Goal: Check status: Check status

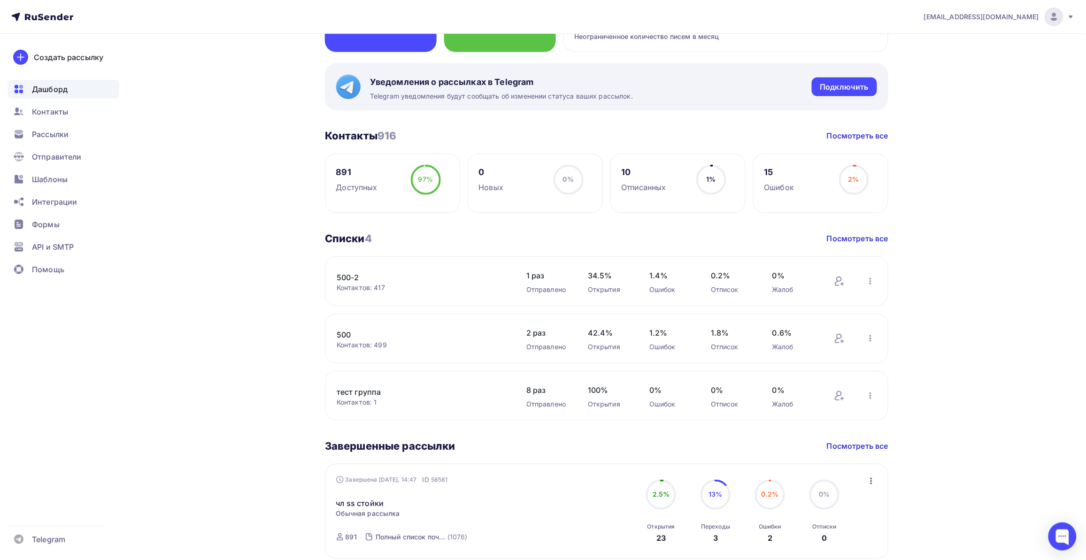
scroll to position [293, 0]
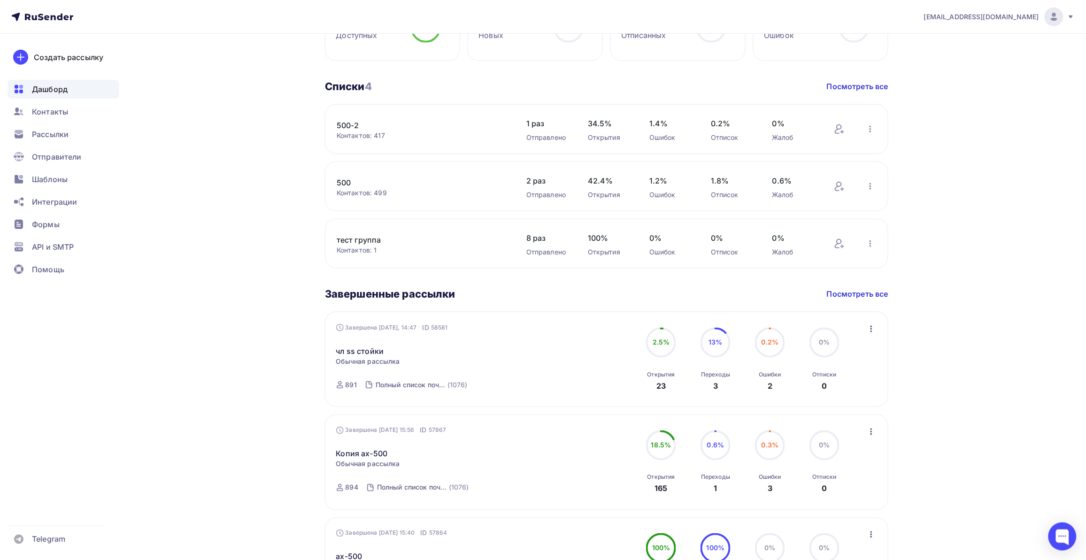
drag, startPoint x: 264, startPoint y: 360, endPoint x: 292, endPoint y: 306, distance: 61.3
click at [275, 342] on div "[PERSON_NAME] Пару шагов, чтобы начать работу! Закрыть Выполните эти шаги, чтоб…" at bounding box center [543, 351] width 770 height 1222
click at [293, 221] on div "[PERSON_NAME] Пару шагов, чтобы начать работу! Закрыть Выполните эти шаги, чтоб…" at bounding box center [543, 351] width 770 height 1222
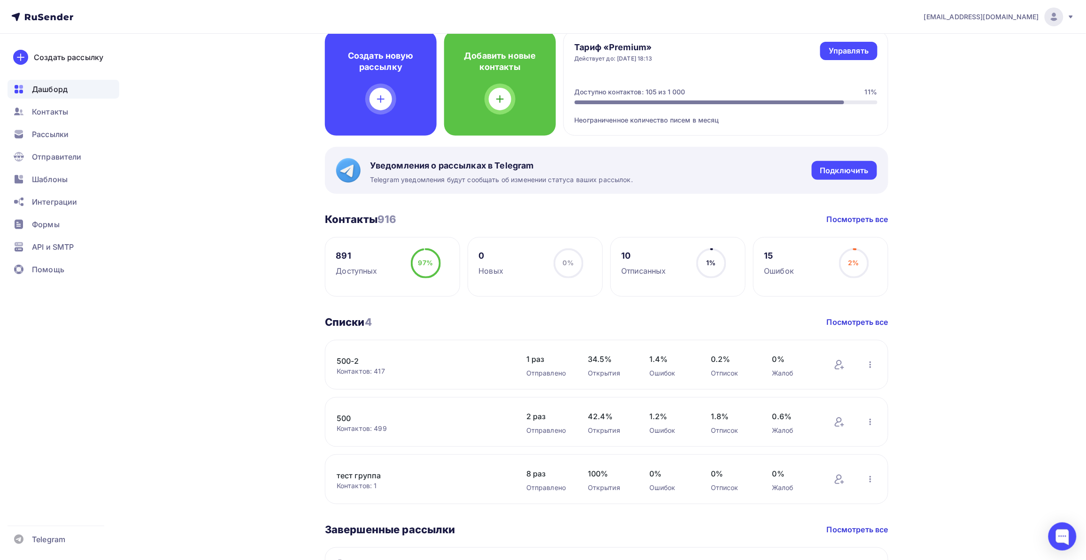
scroll to position [0, 0]
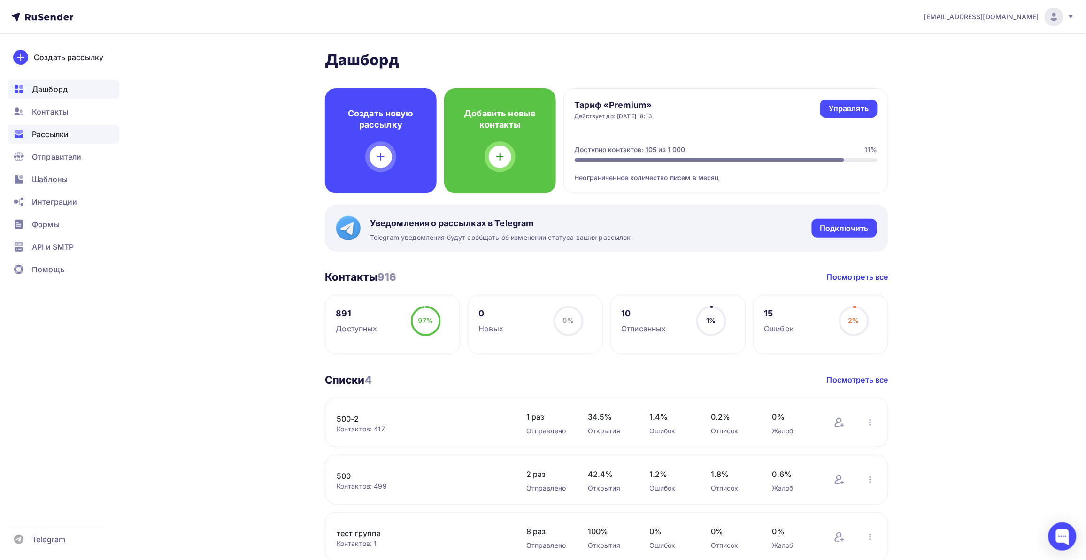
click at [33, 132] on span "Рассылки" at bounding box center [50, 134] width 37 height 11
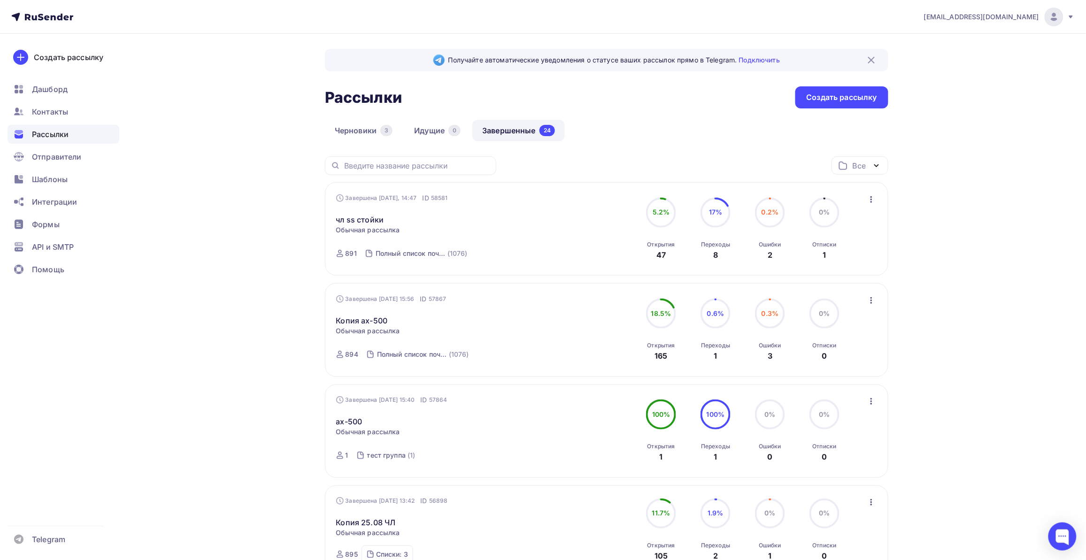
click at [362, 214] on link "чл ss стойки" at bounding box center [360, 219] width 48 height 11
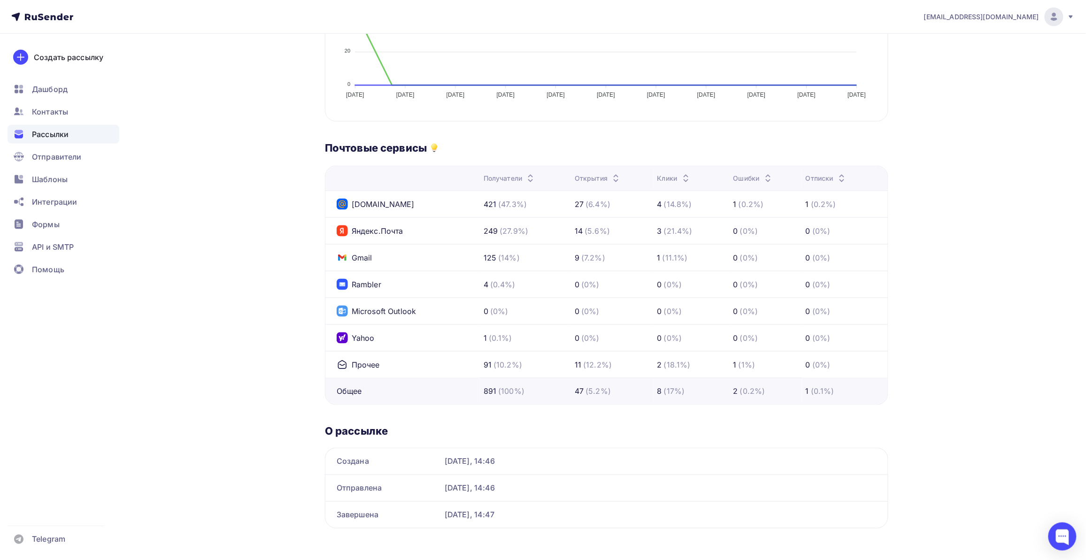
scroll to position [342, 0]
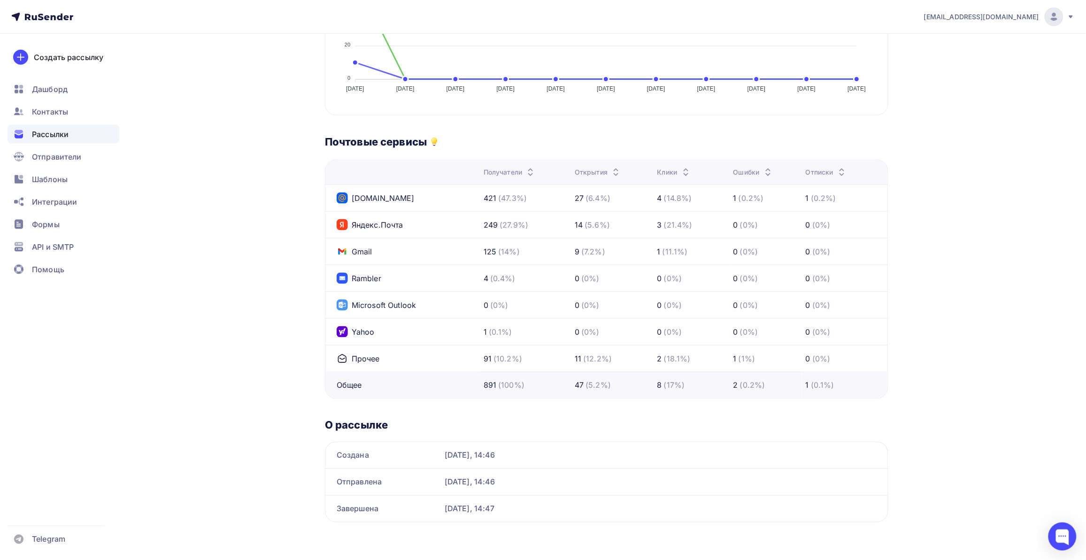
click at [278, 305] on div "Назад чл ss стойки чл ss стойки Завершена #58581 Завершена [DATE], 14:47 Копиро…" at bounding box center [543, 126] width 770 height 867
click at [259, 311] on div "Назад чл ss стойки чл ss стойки Завершена #58581 Завершена [DATE], 14:47 Копиро…" at bounding box center [543, 126] width 770 height 867
click at [278, 403] on div "Назад чл ss стойки чл ss стойки Завершена #58581 Завершена [DATE], 14:47 Копиро…" at bounding box center [543, 126] width 770 height 867
click at [291, 416] on div "Назад чл ss стойки чл ss стойки Завершена #58581 Завершена [DATE], 14:47 Копиро…" at bounding box center [543, 126] width 770 height 867
drag, startPoint x: 281, startPoint y: 412, endPoint x: 279, endPoint y: 397, distance: 15.6
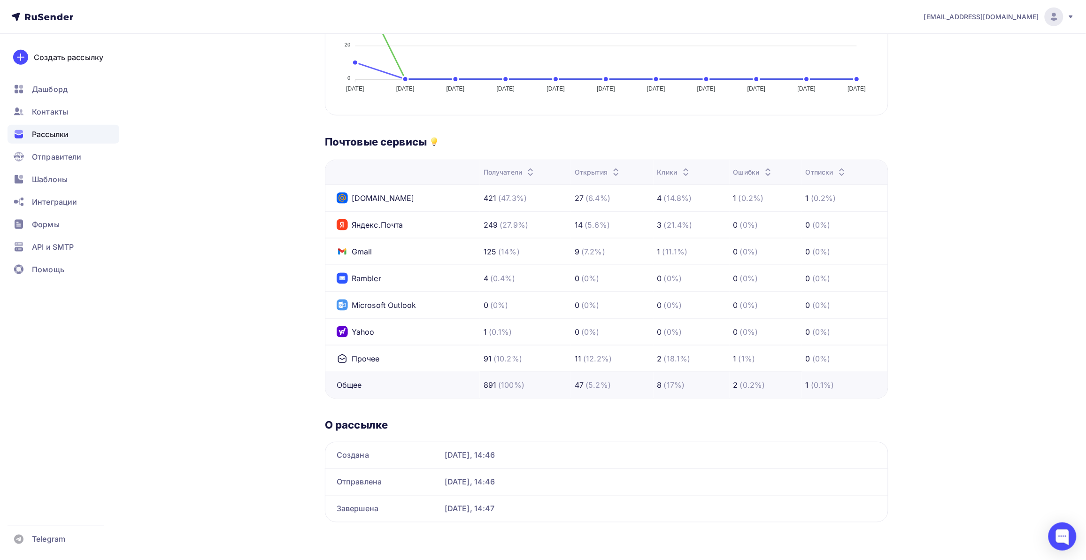
click at [283, 409] on div "Назад чл ss стойки чл ss стойки Завершена #58581 Завершена [DATE], 14:47 Копиро…" at bounding box center [543, 126] width 770 height 867
click at [264, 333] on div "Назад чл ss стойки чл ss стойки Завершена #58581 Завершена [DATE], 14:47 Копиро…" at bounding box center [543, 126] width 770 height 867
click at [256, 308] on div "Назад чл ss стойки чл ss стойки Завершена #58581 Завершена [DATE], 14:47 Копиро…" at bounding box center [543, 126] width 770 height 867
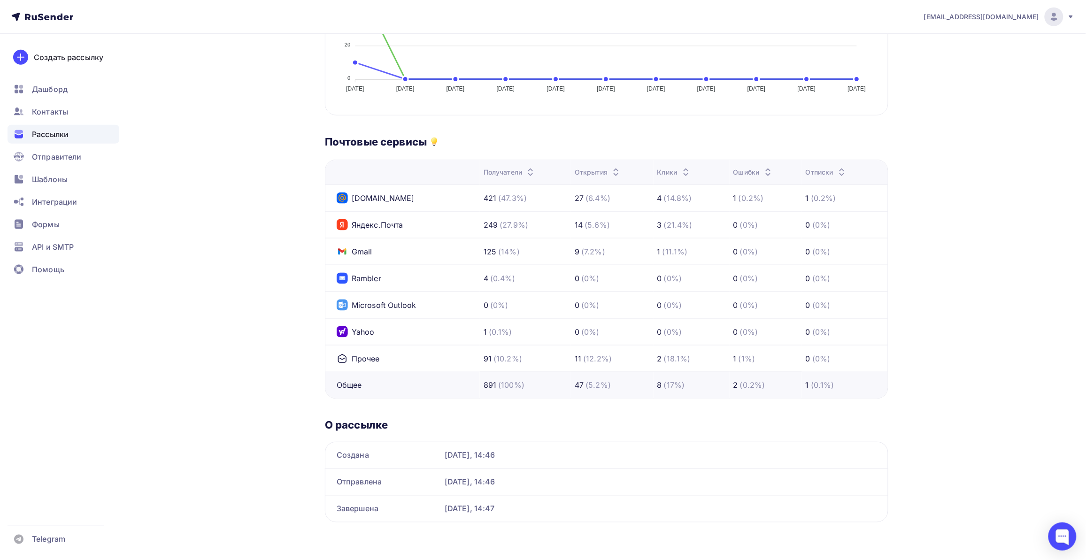
click at [256, 309] on div "Назад чл ss стойки чл ss стойки Завершена #58581 Завершена [DATE], 14:47 Копиро…" at bounding box center [543, 126] width 770 height 867
click at [315, 306] on div "Назад чл ss стойки чл ss стойки Завершена #58581 Завершена [DATE], 14:47 Копиро…" at bounding box center [543, 126] width 770 height 867
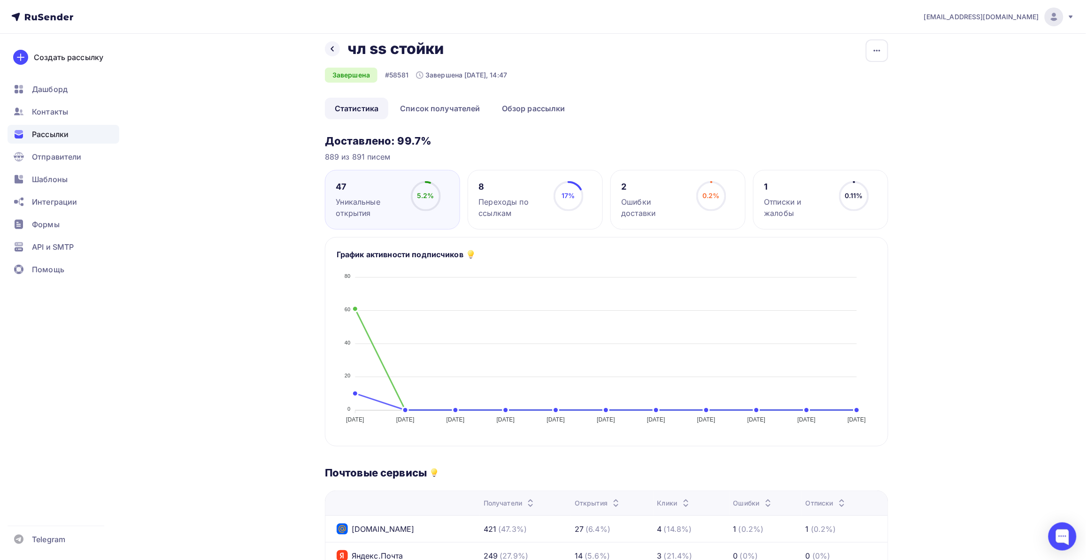
scroll to position [0, 0]
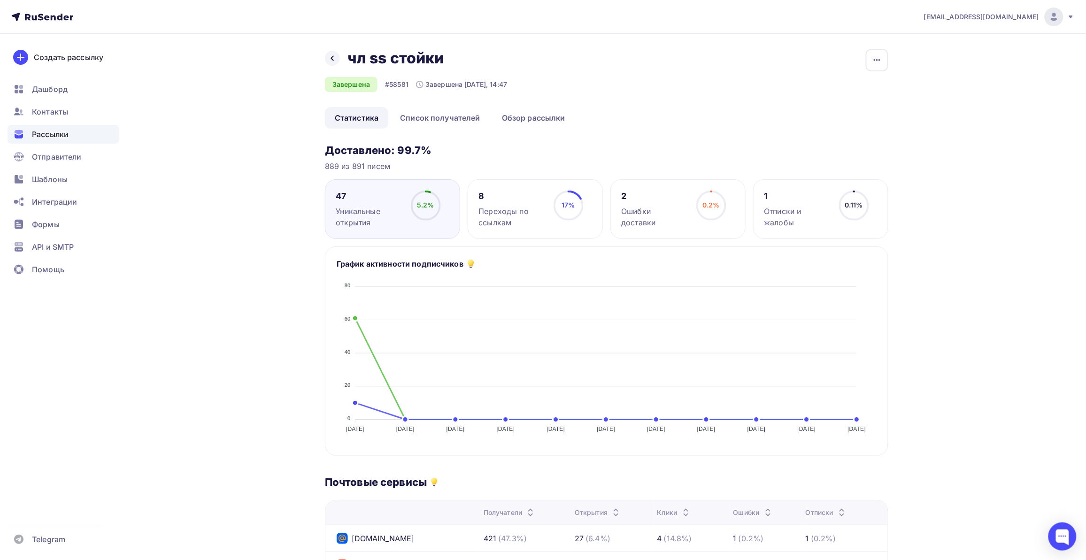
click at [998, 127] on div "[EMAIL_ADDRESS][DOMAIN_NAME] Аккаунт Тарифы Выйти Создать рассылку [GEOGRAPHIC_…" at bounding box center [543, 450] width 1086 height 901
